Goal: Navigation & Orientation: Go to known website

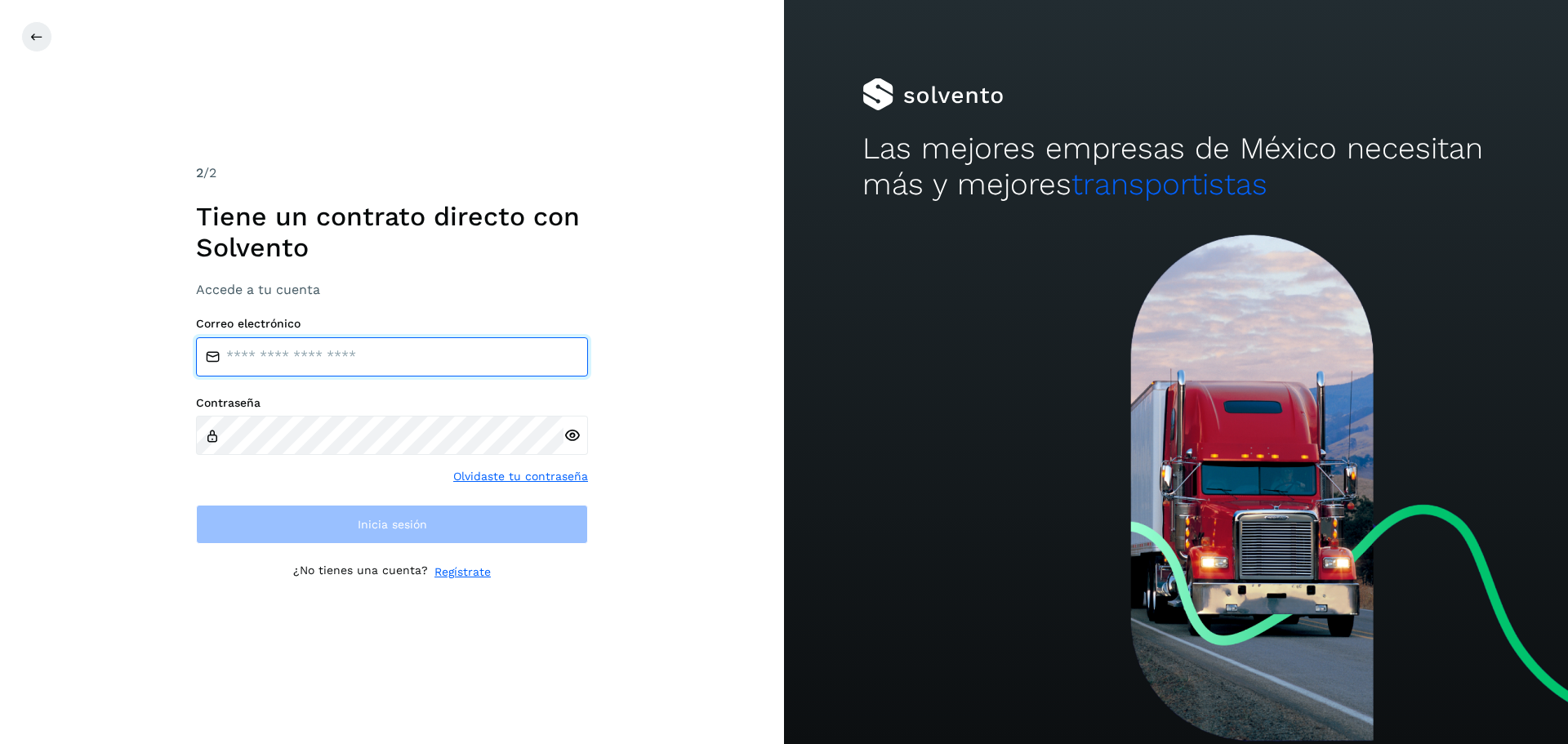
click at [359, 339] on input "email" at bounding box center [392, 357] width 392 height 40
type input "**********"
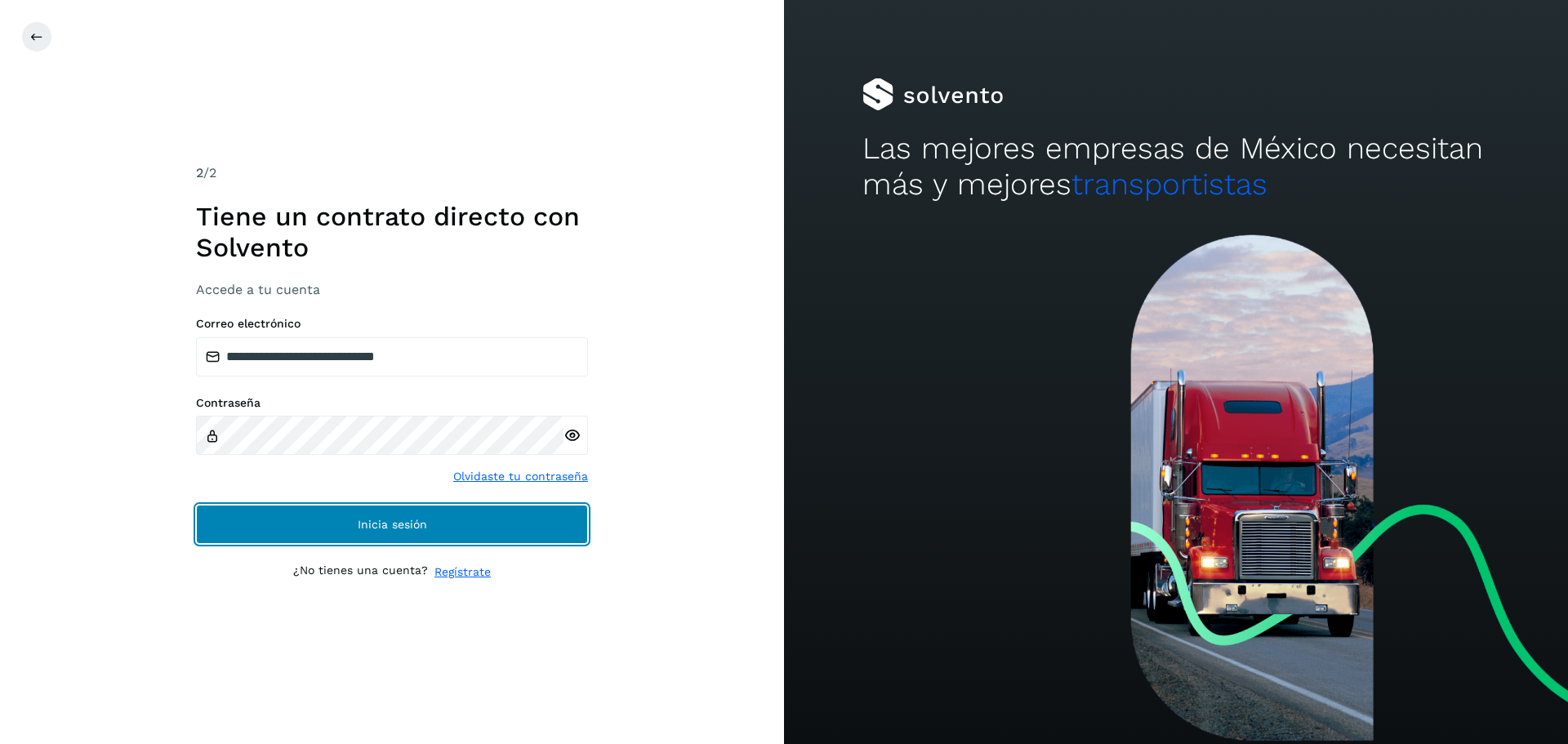
click at [421, 508] on button "Inicia sesión" at bounding box center [392, 524] width 392 height 40
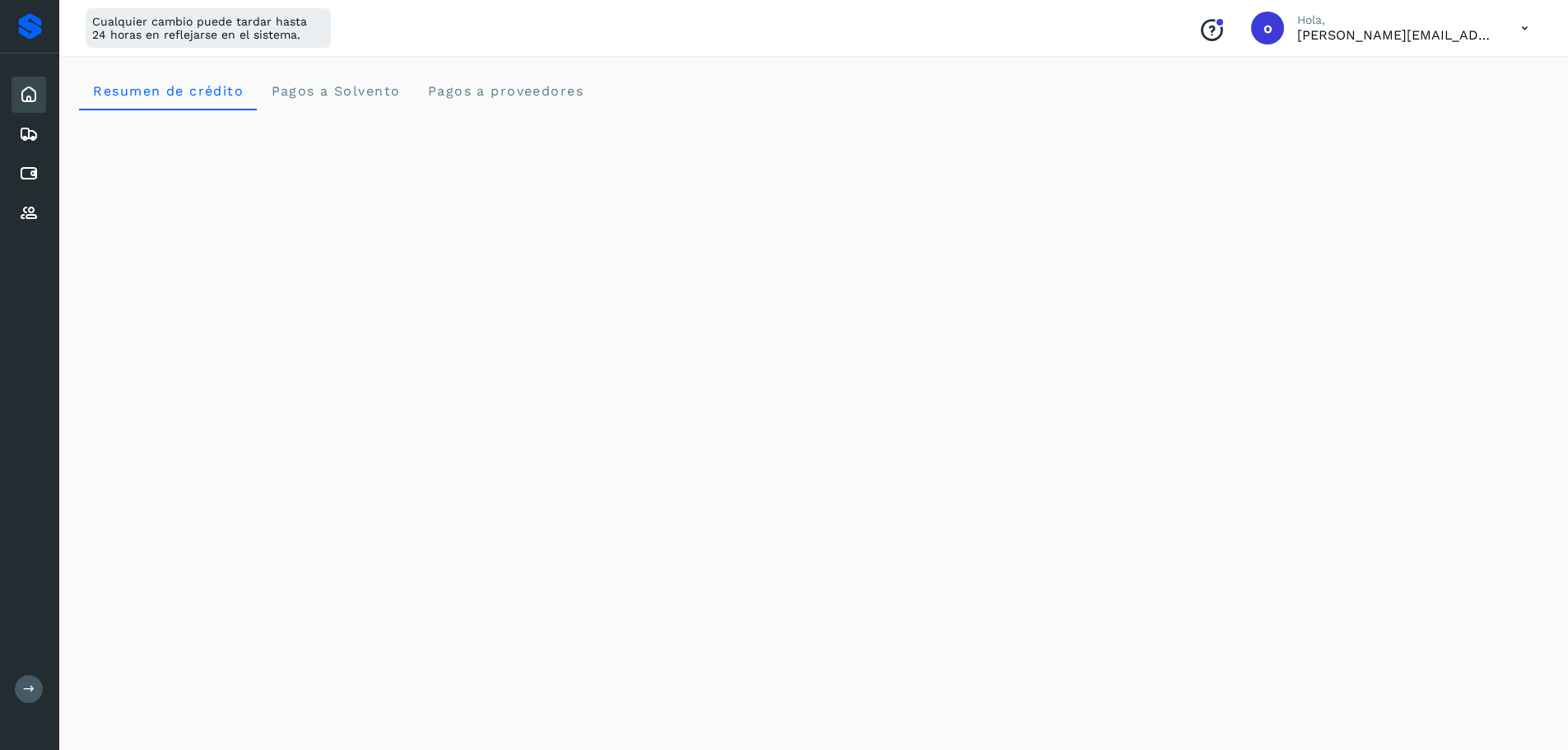
drag, startPoint x: 773, startPoint y: 7, endPoint x: 1530, endPoint y: 683, distance: 1014.9
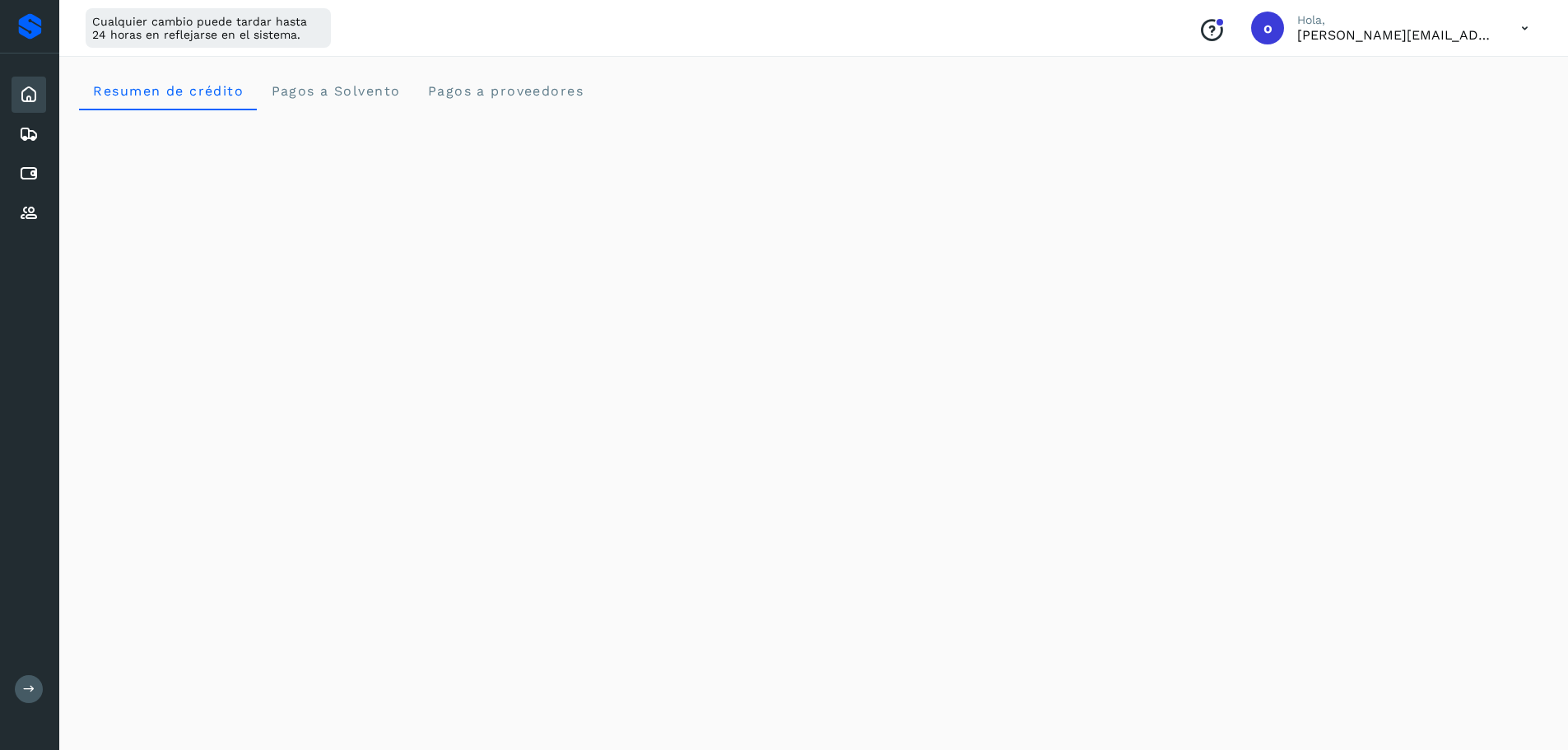
click at [1498, 39] on div "Conoce nuestros beneficios o Hola, [PERSON_NAME][EMAIL_ADDRESS][PERSON_NAME][DO…" at bounding box center [1364, 28] width 357 height 38
click at [1522, 32] on icon at bounding box center [1524, 28] width 34 height 34
click at [1410, 112] on div "Cerrar sesión" at bounding box center [1443, 106] width 196 height 32
